Goal: Information Seeking & Learning: Compare options

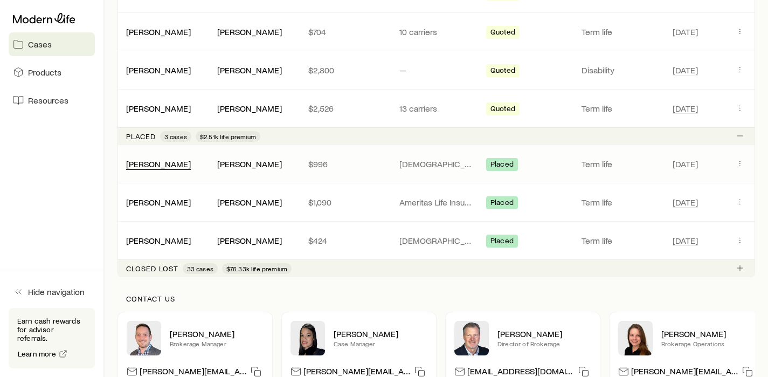
scroll to position [334, 0]
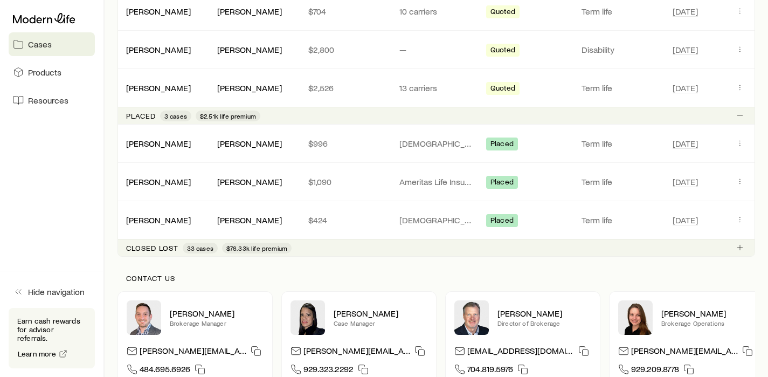
click at [136, 245] on p "Closed lost" at bounding box center [152, 248] width 52 height 9
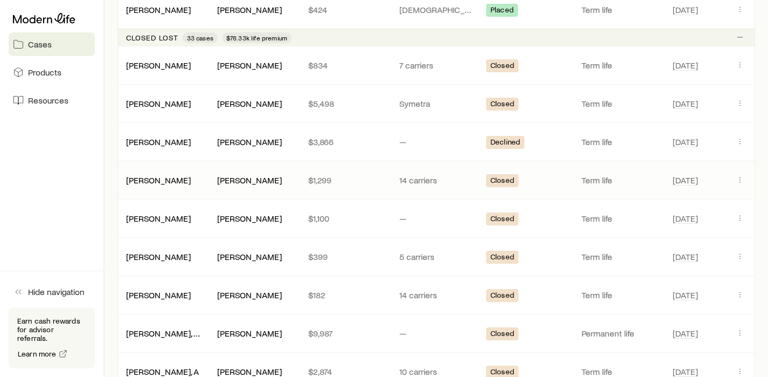
scroll to position [671, 0]
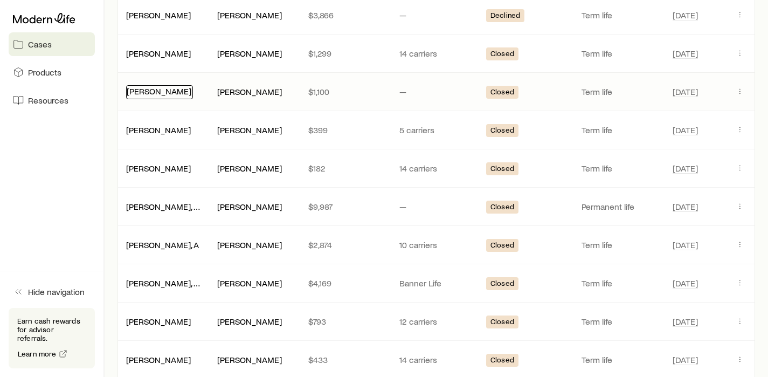
click at [166, 92] on link "[PERSON_NAME]" at bounding box center [159, 91] width 65 height 10
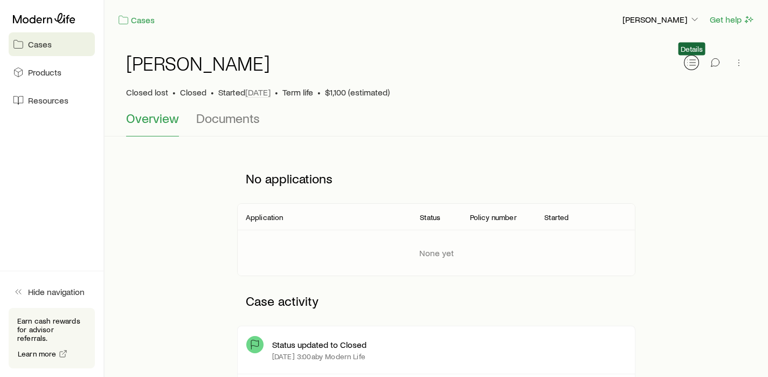
click at [690, 66] on icon "button" at bounding box center [691, 62] width 11 height 11
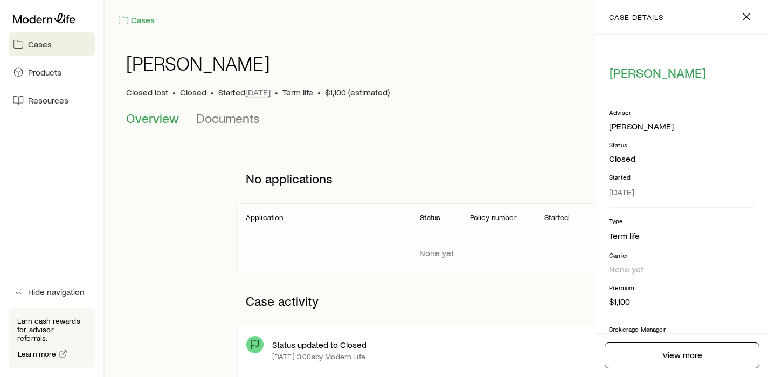
scroll to position [138, 0]
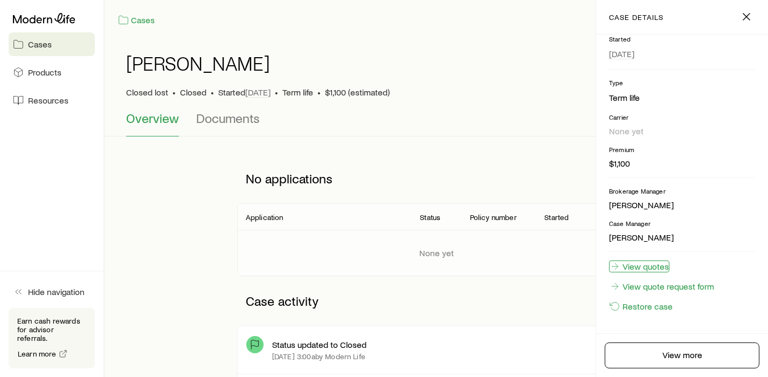
click at [645, 272] on link "View quotes" at bounding box center [639, 266] width 60 height 12
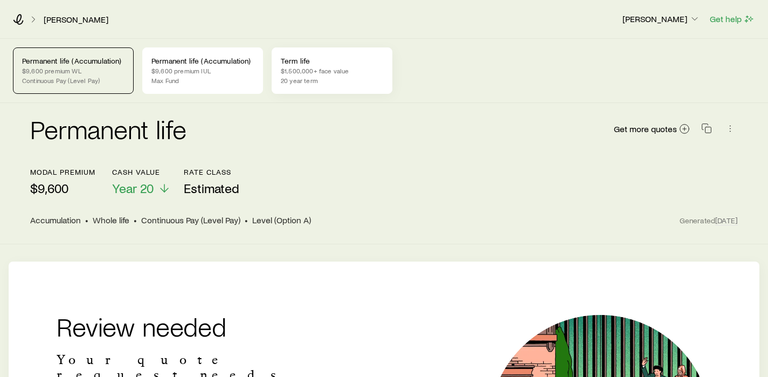
click at [320, 71] on p "$1,500,000+ face value" at bounding box center [332, 70] width 102 height 9
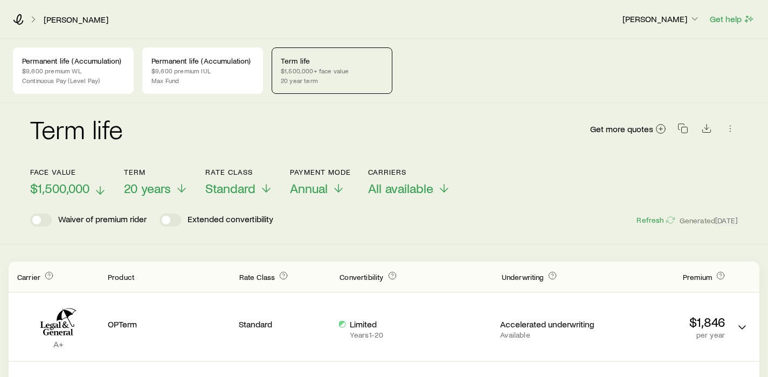
click at [73, 192] on span "$1,500,000" at bounding box center [59, 188] width 59 height 15
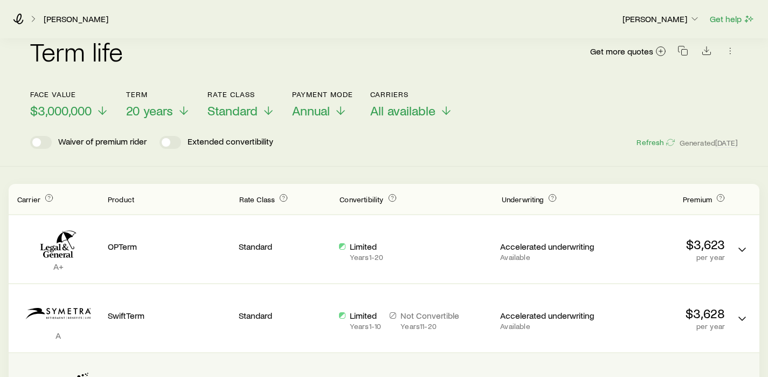
scroll to position [70, 0]
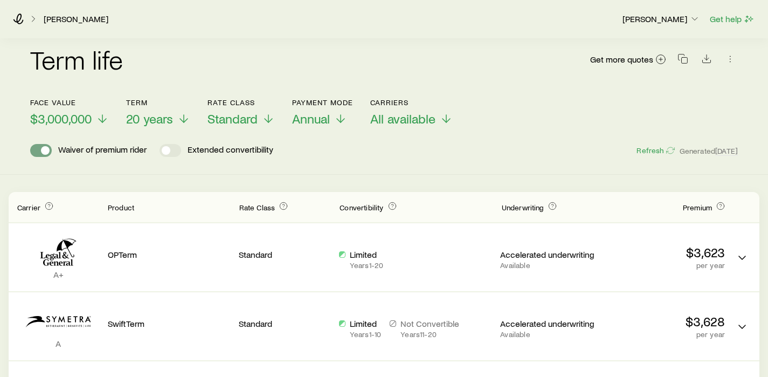
click at [36, 147] on span at bounding box center [41, 150] width 22 height 13
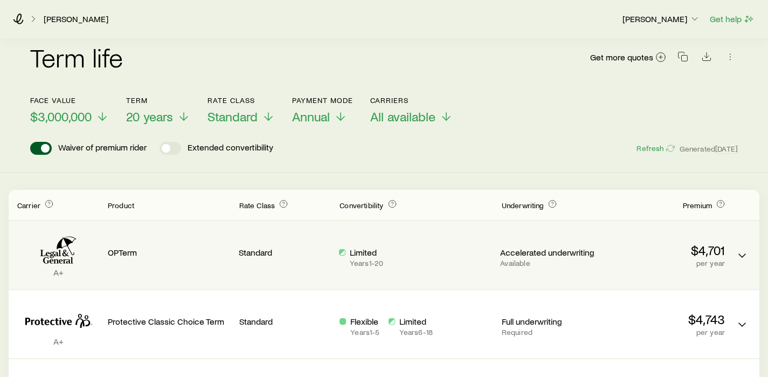
scroll to position [72, 0]
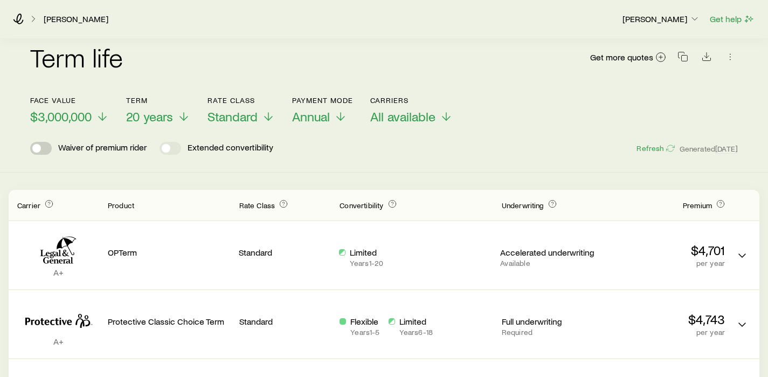
click at [44, 148] on span at bounding box center [41, 148] width 22 height 13
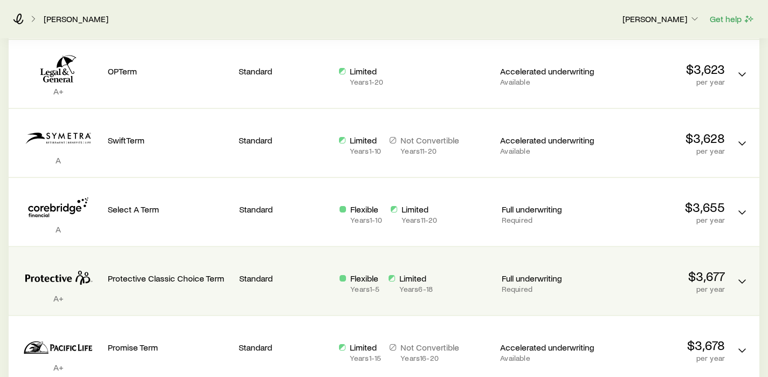
scroll to position [75, 0]
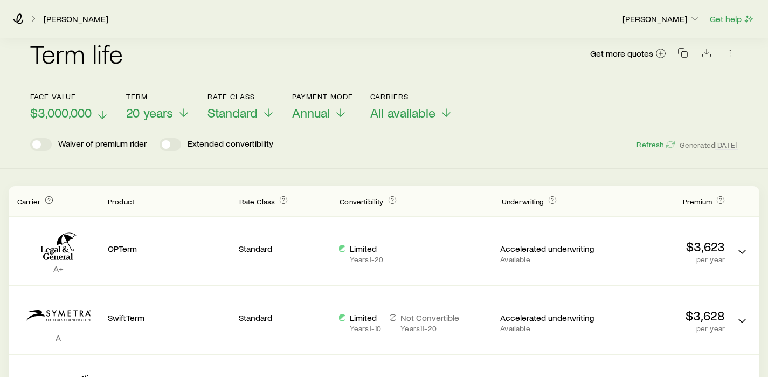
click at [80, 114] on span "$3,000,000" at bounding box center [60, 112] width 61 height 15
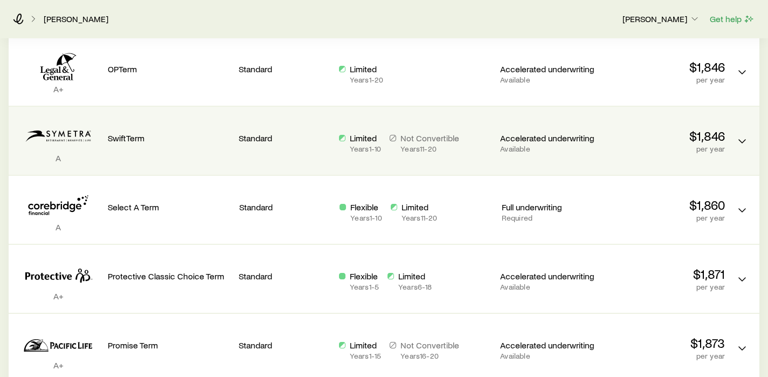
scroll to position [261, 0]
